Goal: Information Seeking & Learning: Learn about a topic

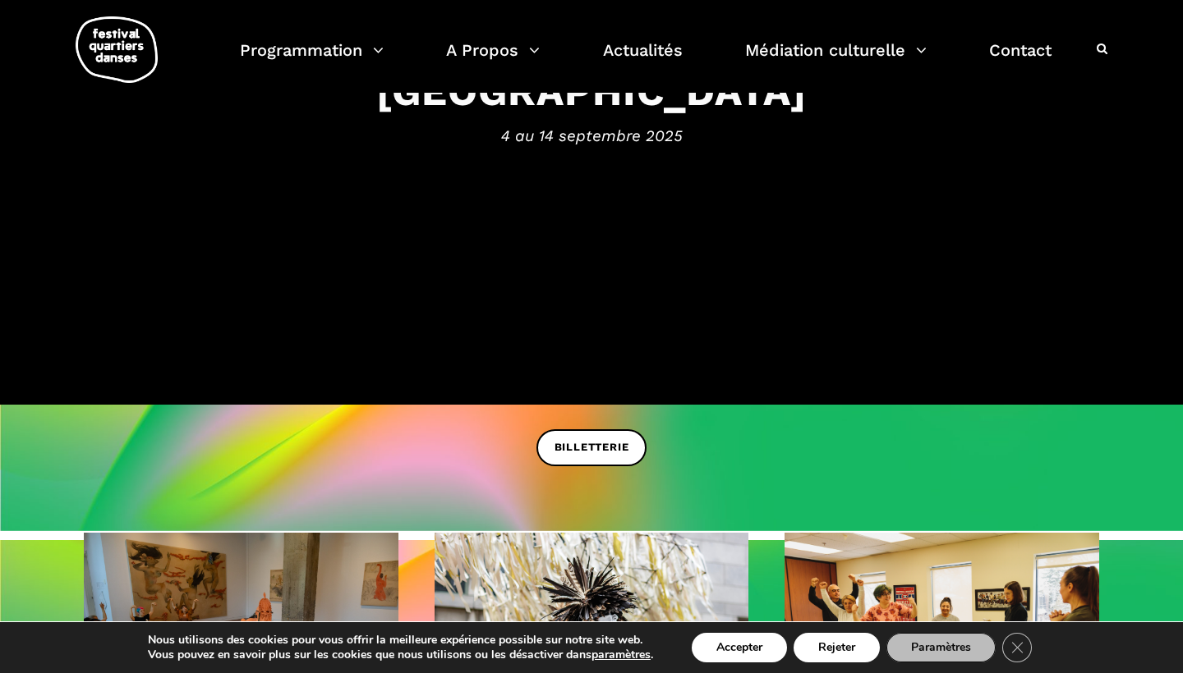
scroll to position [39, 0]
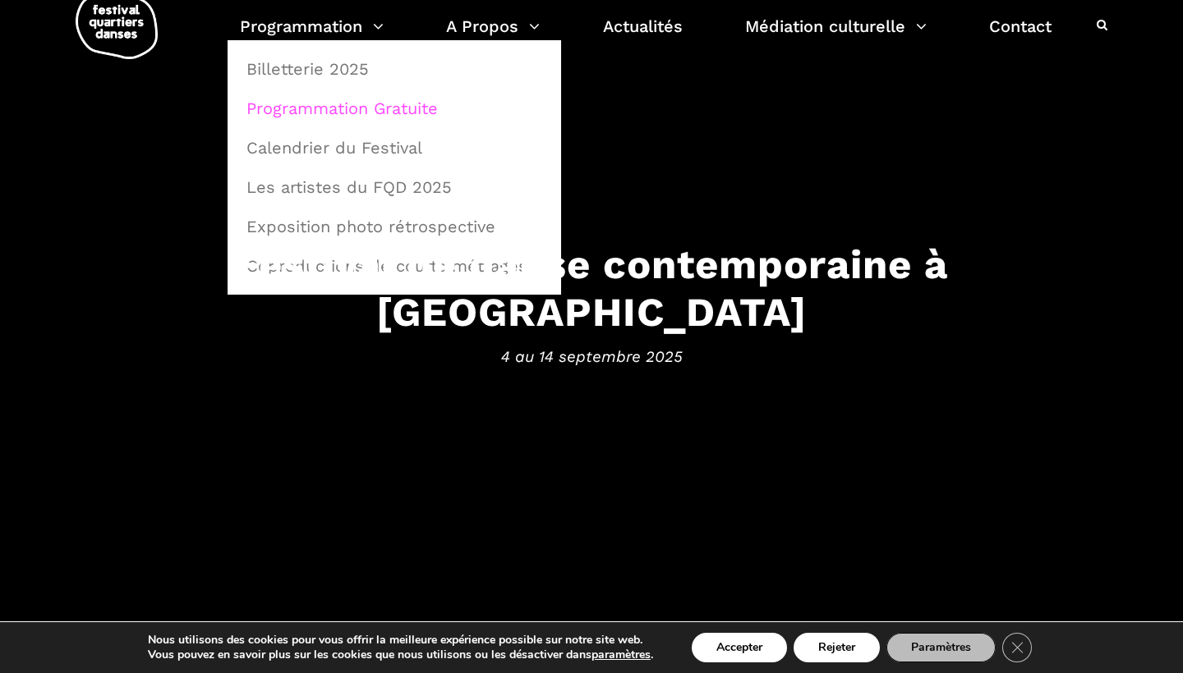
click at [342, 111] on link "Programmation Gratuite" at bounding box center [394, 109] width 315 height 38
click at [297, 146] on link "Calendrier du Festival" at bounding box center [394, 148] width 315 height 38
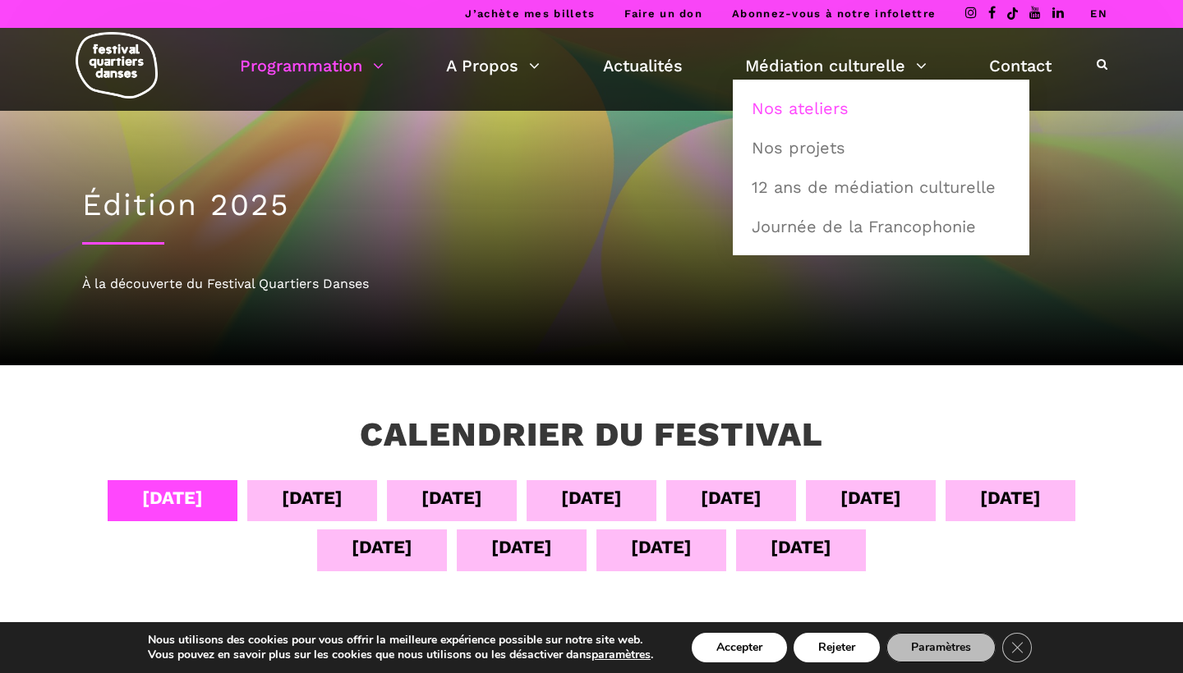
click at [795, 109] on link "Nos ateliers" at bounding box center [881, 109] width 278 height 38
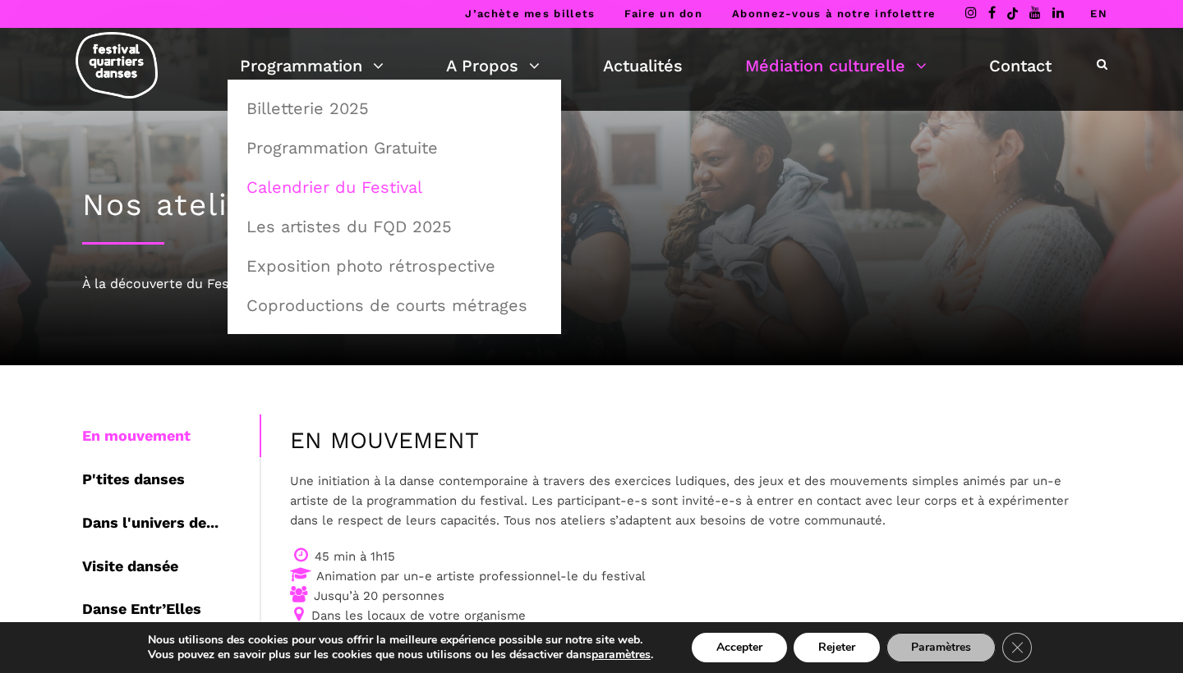
click at [332, 185] on link "Calendrier du Festival" at bounding box center [394, 187] width 315 height 38
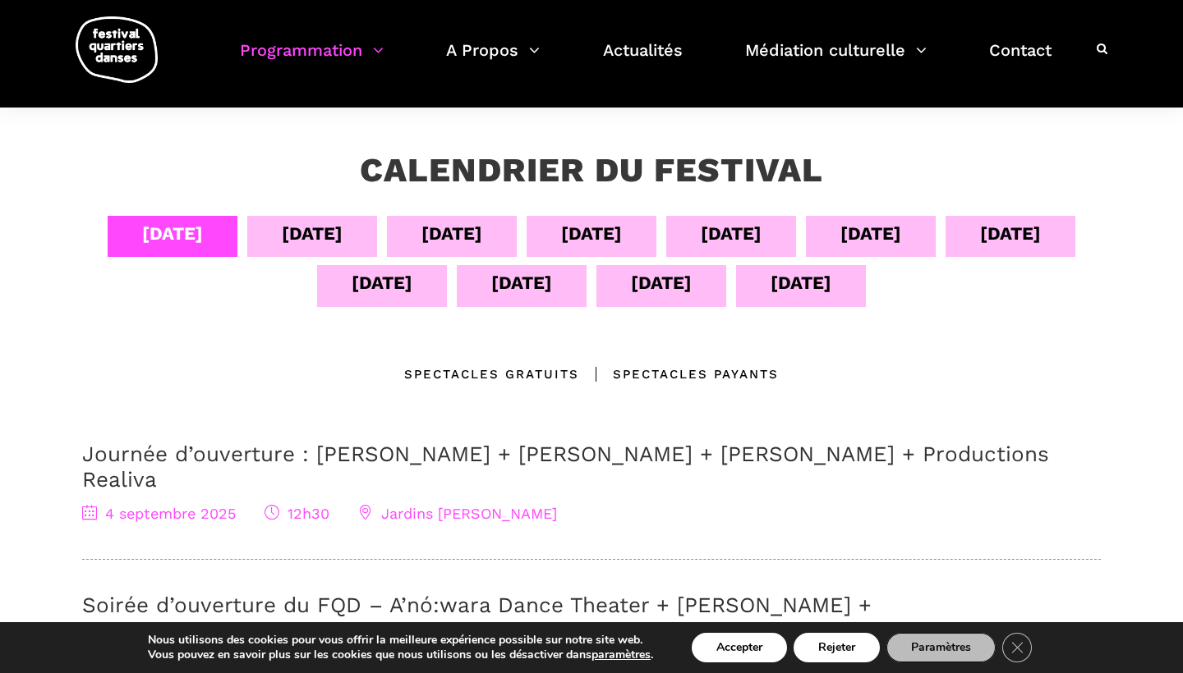
scroll to position [233, 0]
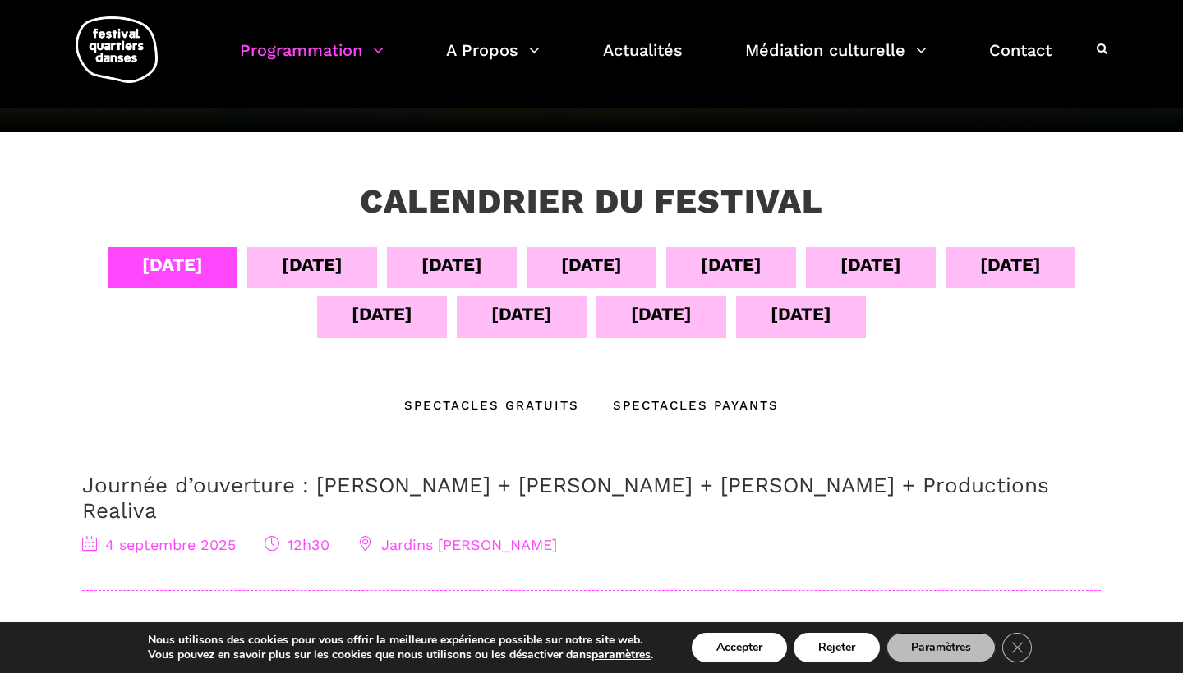
click at [307, 261] on div "[DATE]" at bounding box center [312, 264] width 61 height 29
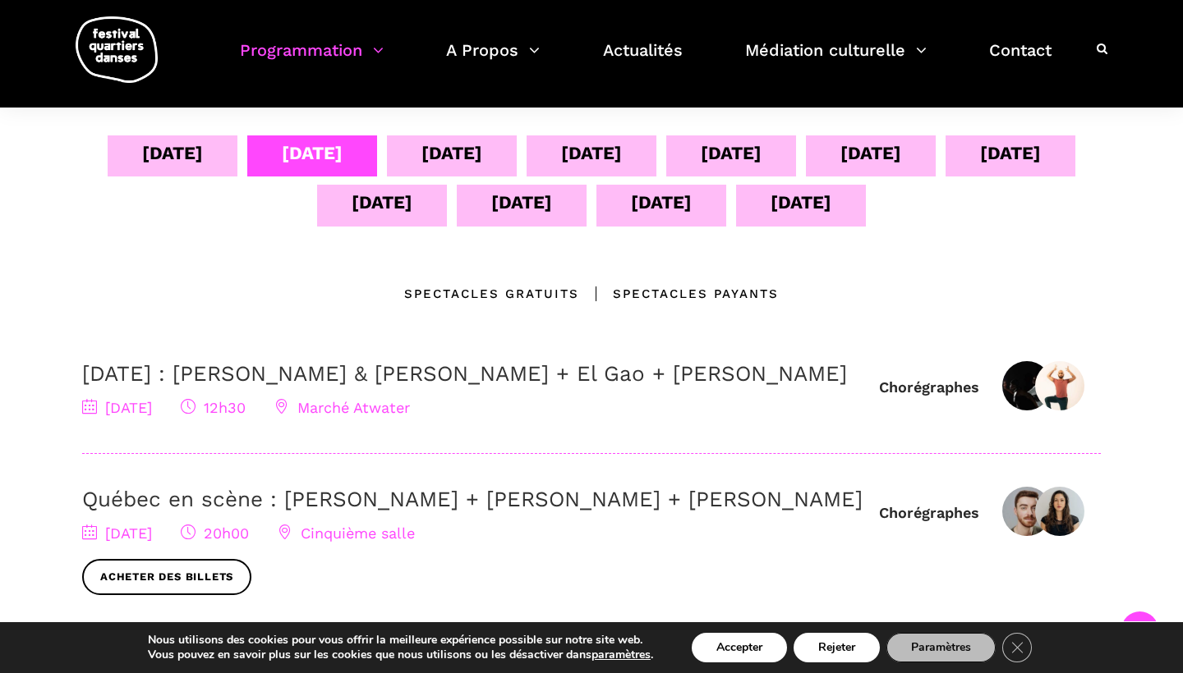
scroll to position [310, 0]
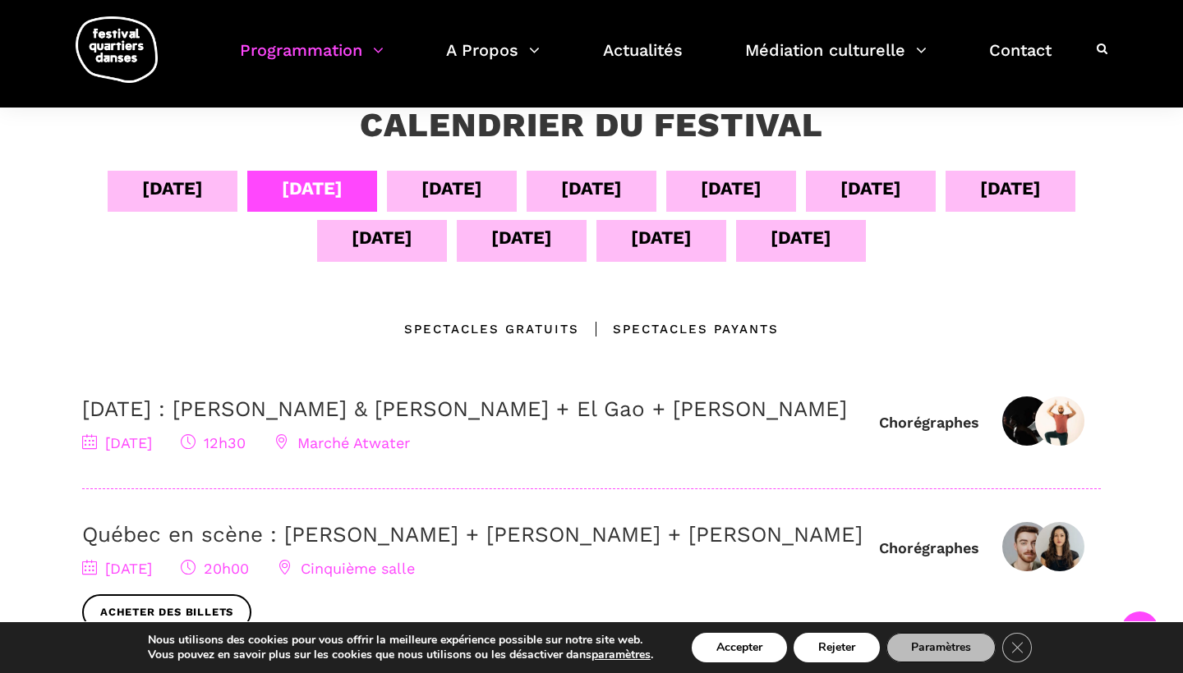
click at [449, 186] on div "[DATE]" at bounding box center [451, 188] width 61 height 29
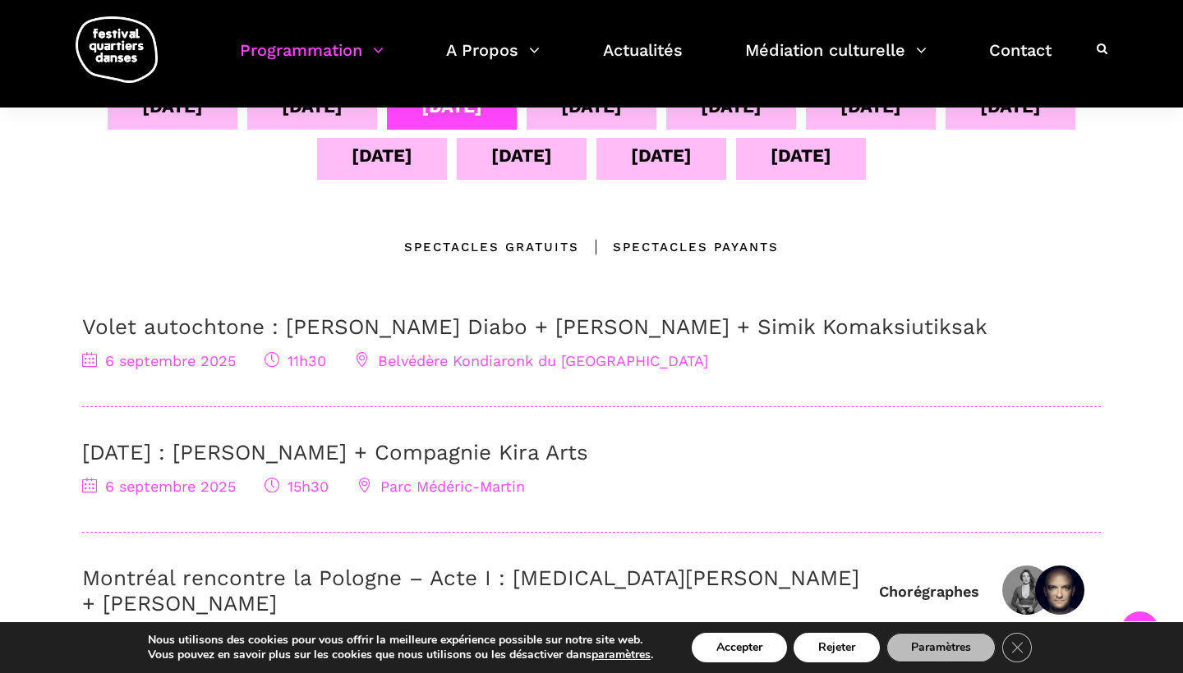
scroll to position [382, 0]
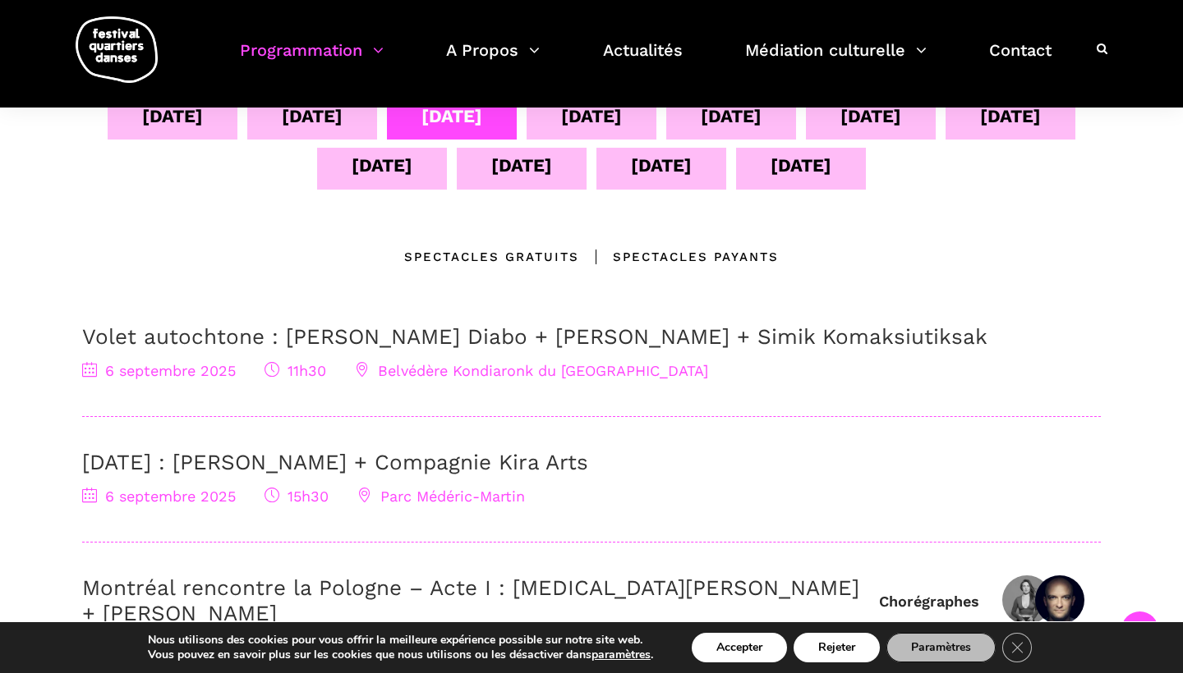
click at [573, 110] on div "[DATE]" at bounding box center [591, 116] width 61 height 29
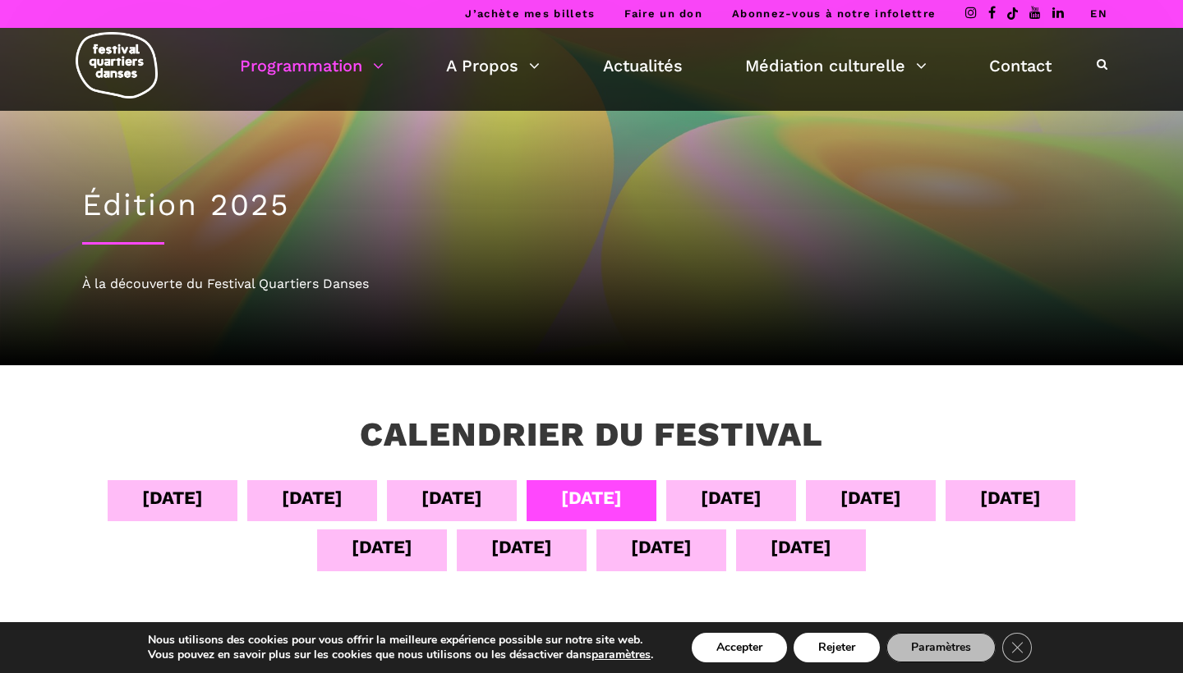
scroll to position [0, 0]
click at [737, 494] on div "[DATE]" at bounding box center [731, 498] width 61 height 29
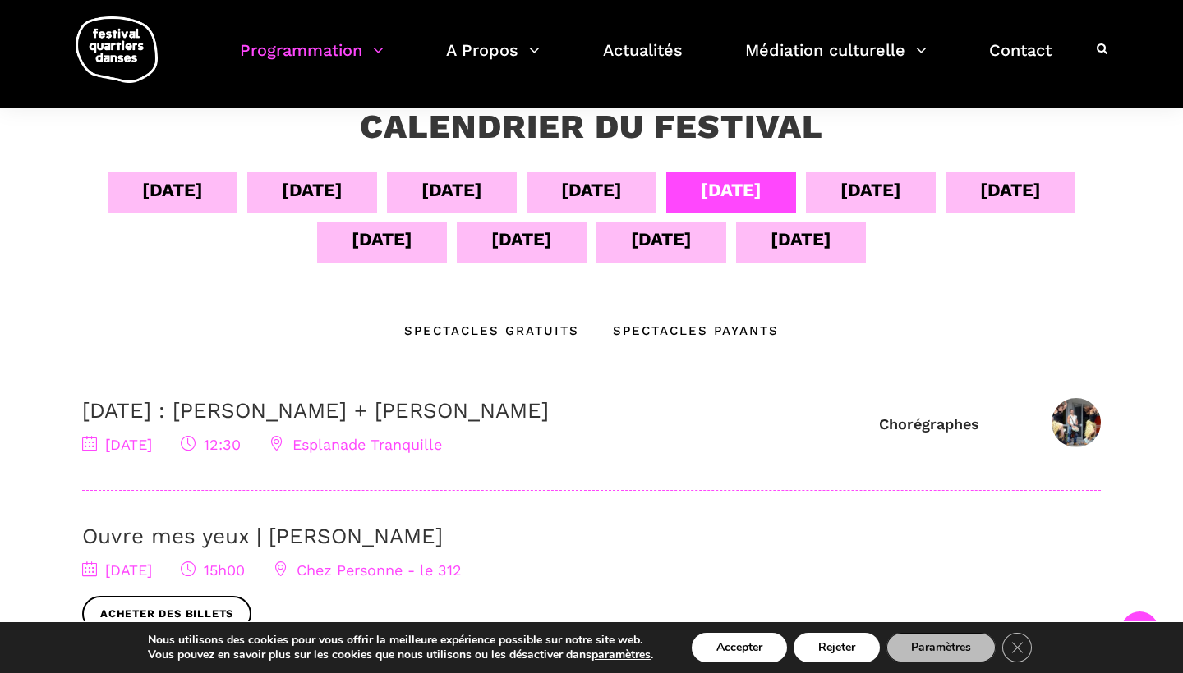
scroll to position [304, 0]
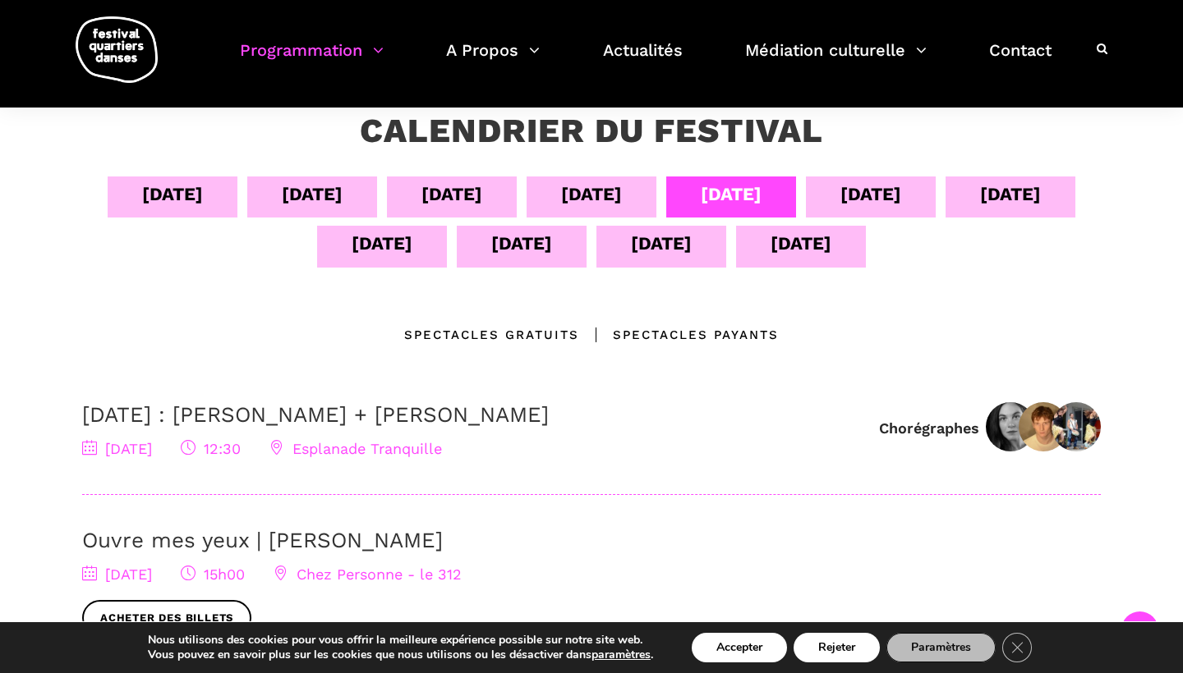
click at [871, 203] on div "[DATE]" at bounding box center [870, 194] width 61 height 29
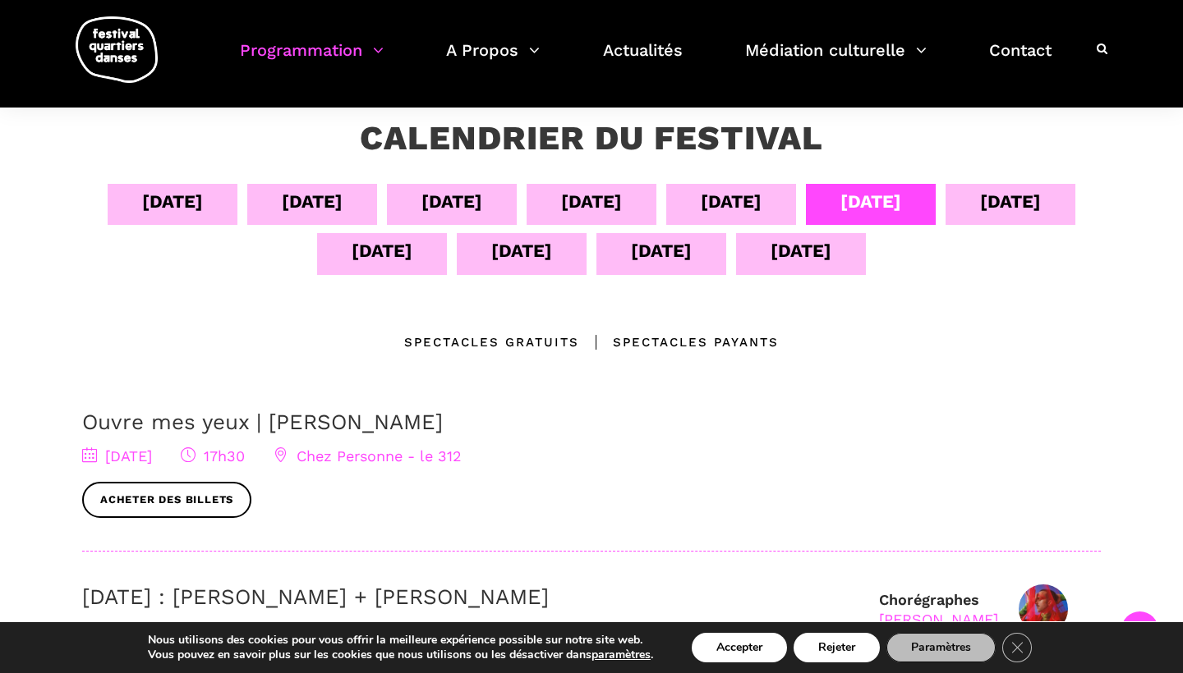
scroll to position [282, 0]
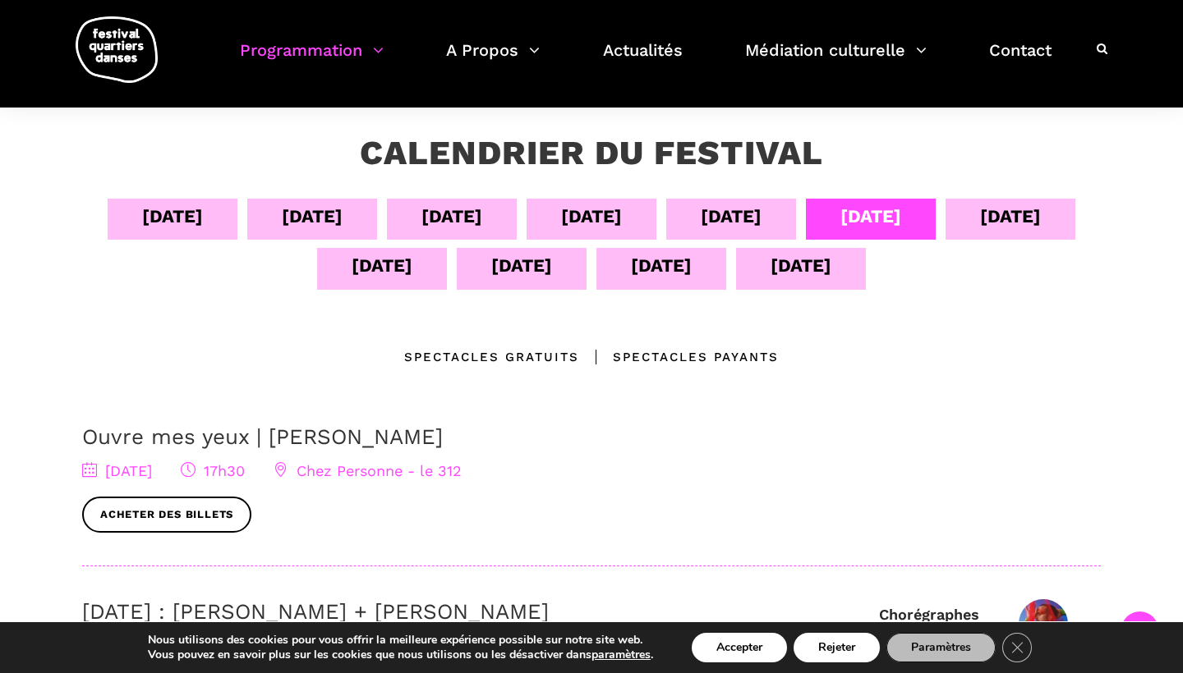
click at [1041, 215] on div "[DATE]" at bounding box center [1010, 216] width 61 height 29
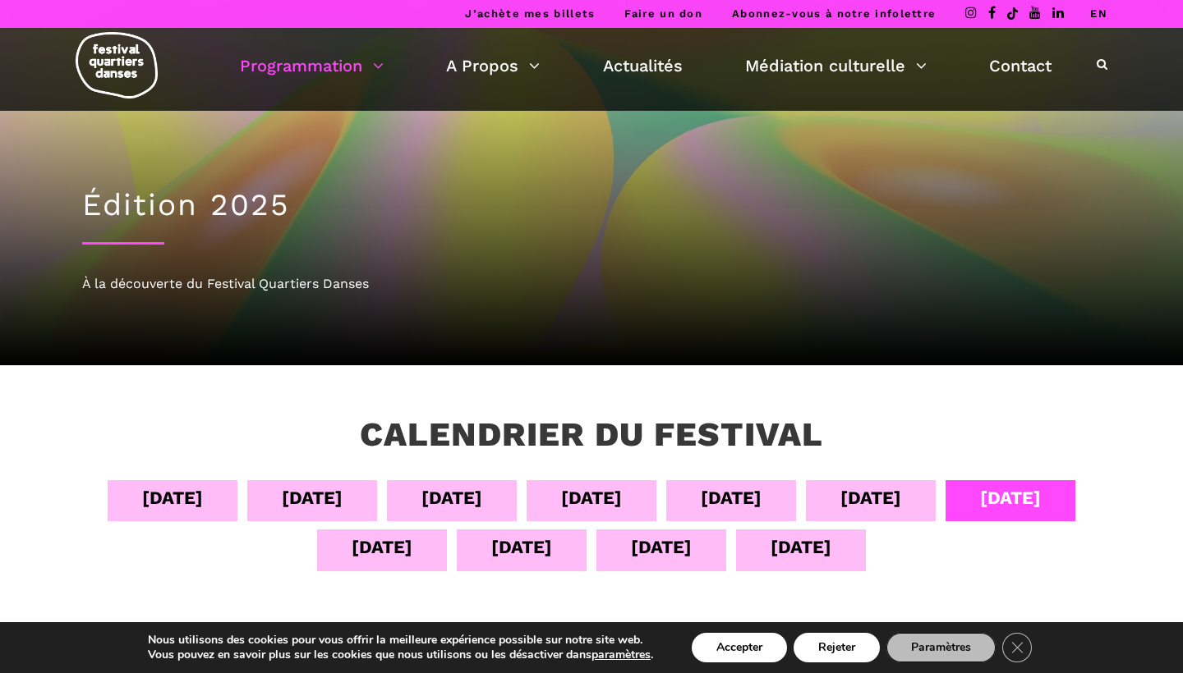
scroll to position [0, 0]
click at [399, 557] on div "[DATE]" at bounding box center [381, 547] width 61 height 29
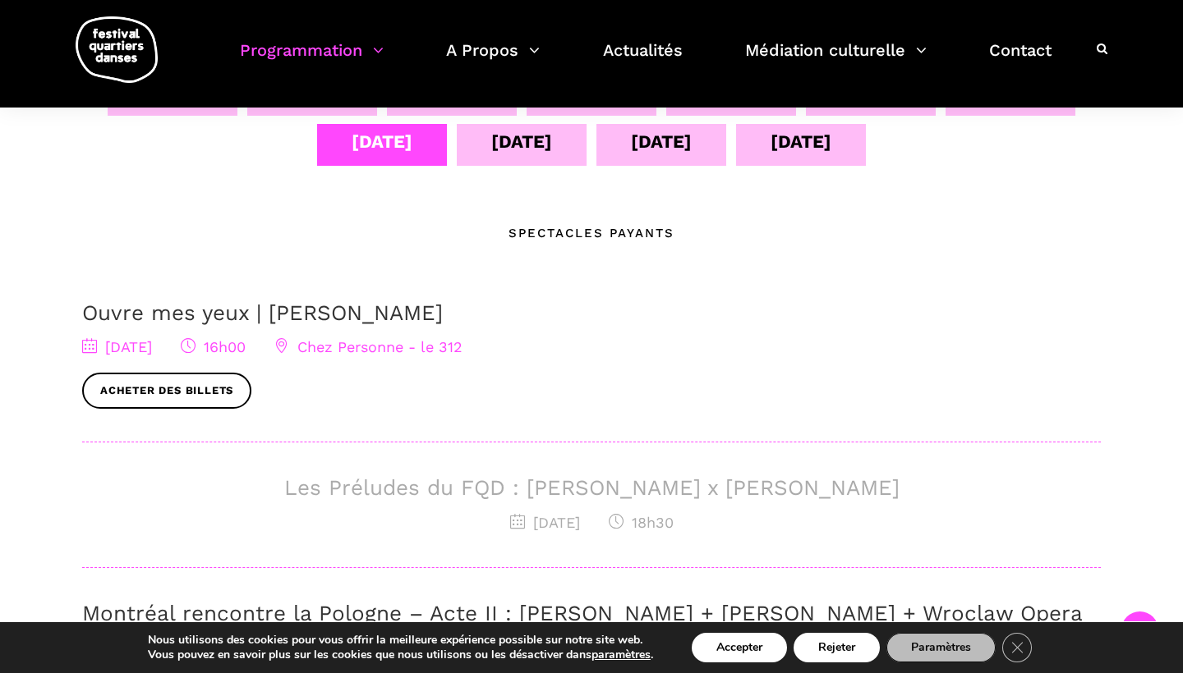
scroll to position [403, 0]
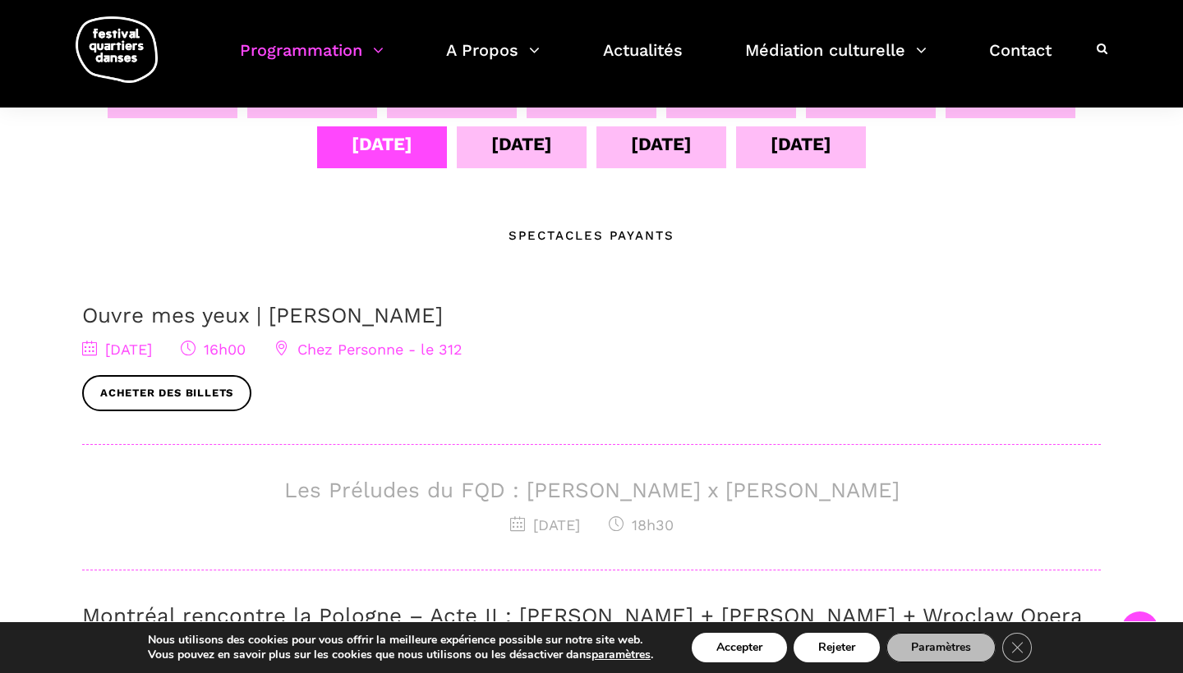
click at [527, 159] on div "[DATE]" at bounding box center [522, 146] width 130 height 41
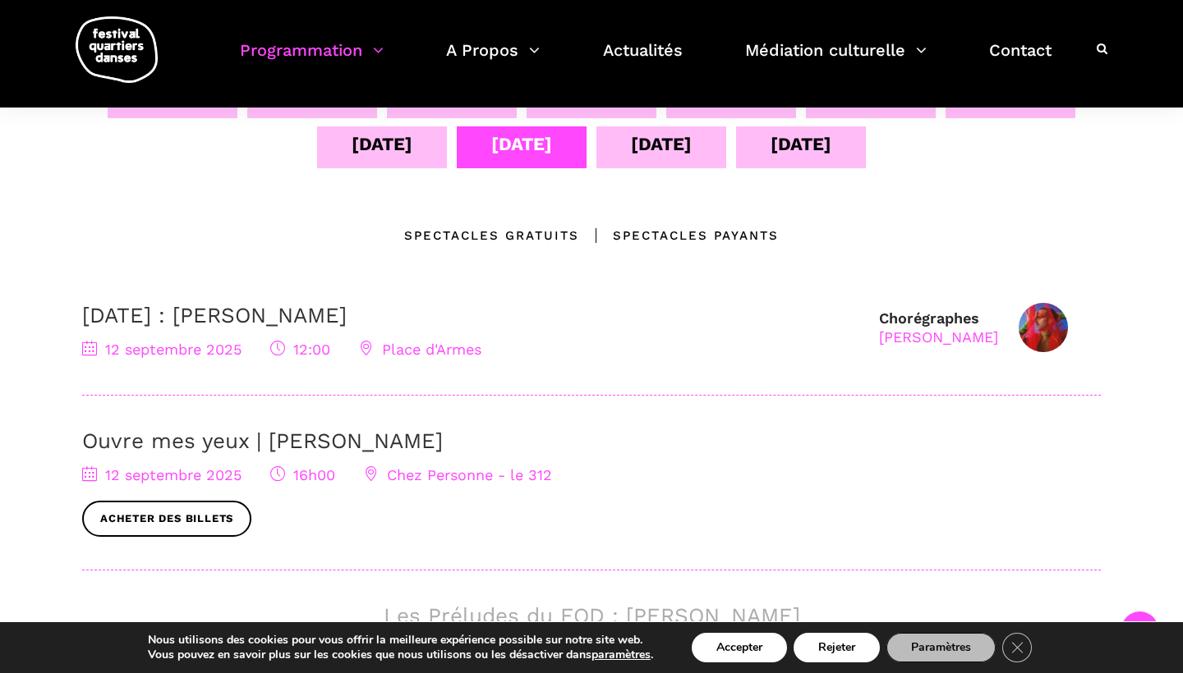
scroll to position [0, 0]
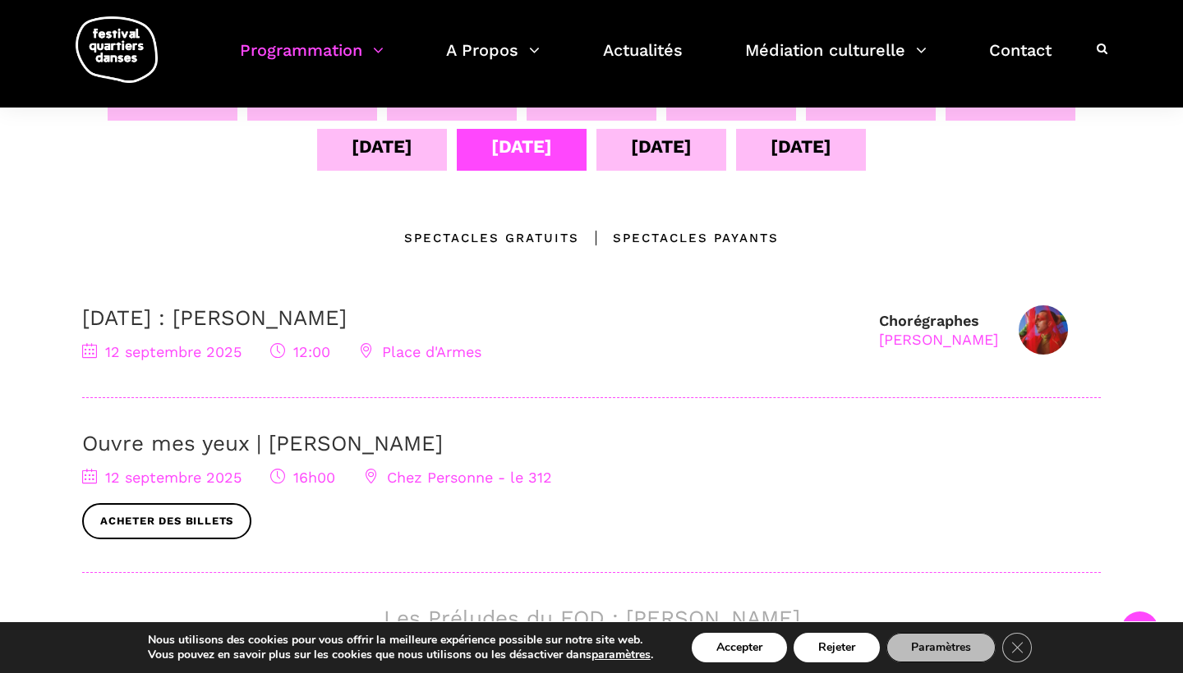
click at [661, 146] on div "[DATE]" at bounding box center [661, 146] width 61 height 29
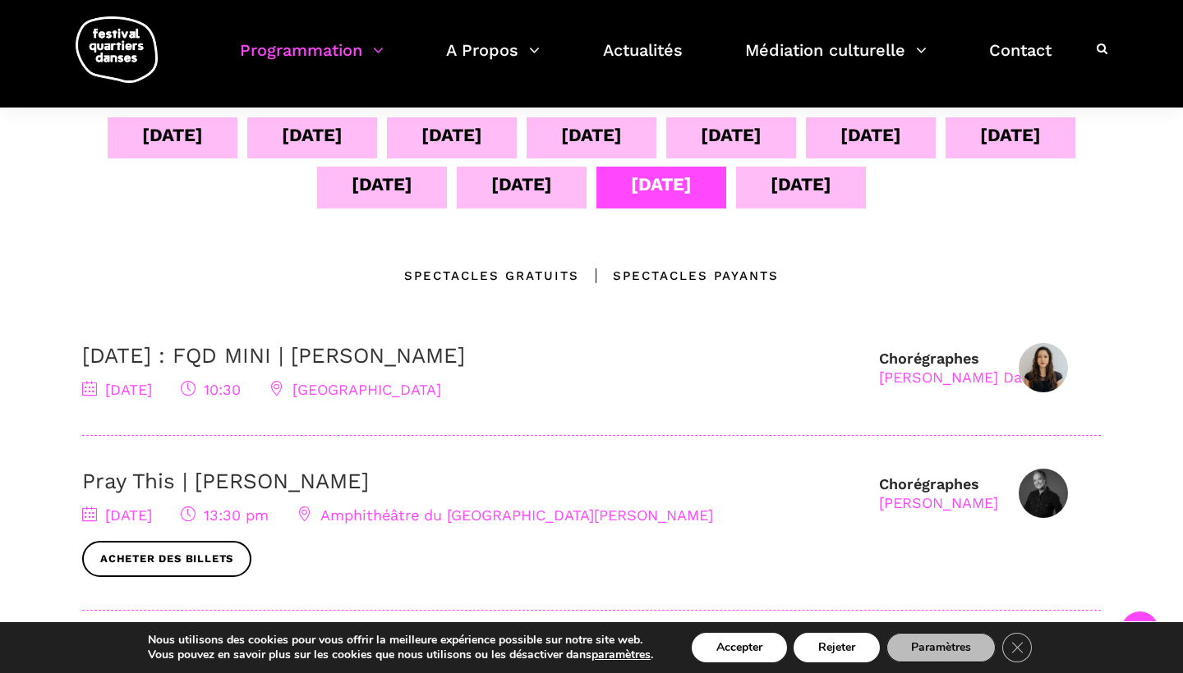
click at [796, 179] on div "[DATE]" at bounding box center [800, 184] width 61 height 29
